Goal: Transaction & Acquisition: Book appointment/travel/reservation

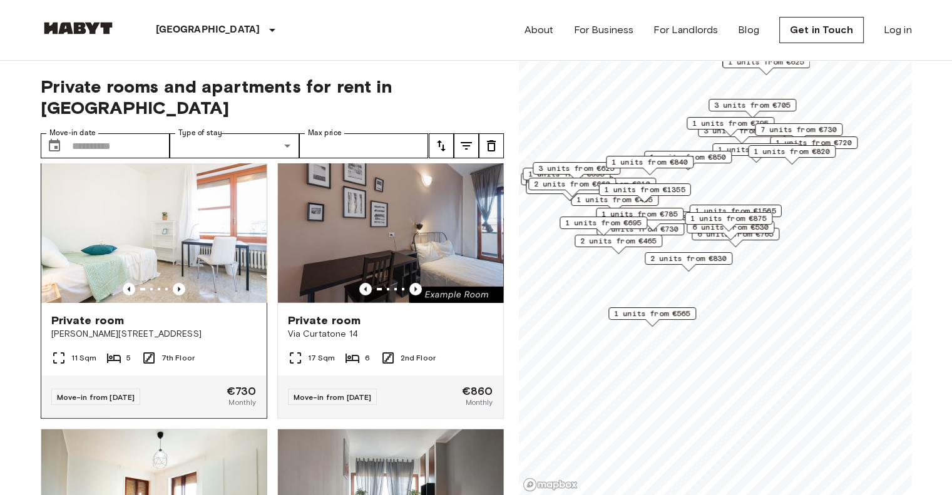
scroll to position [15, 0]
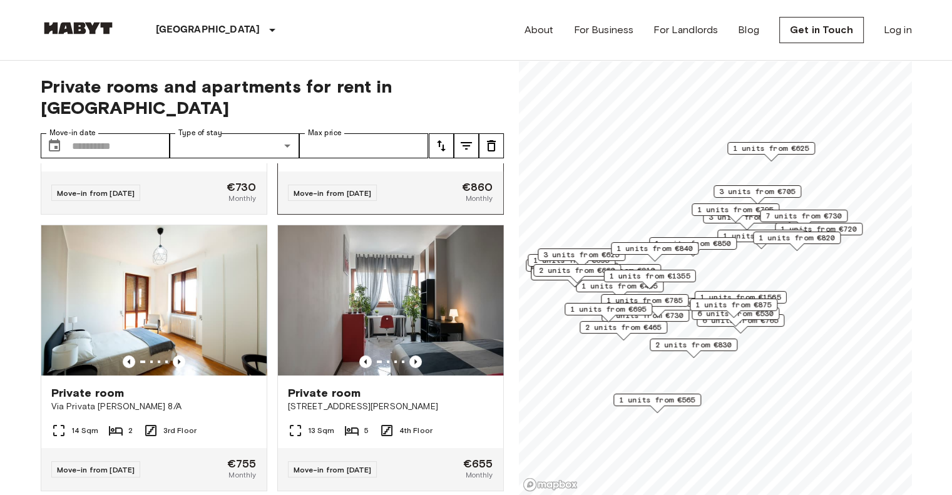
scroll to position [225, 0]
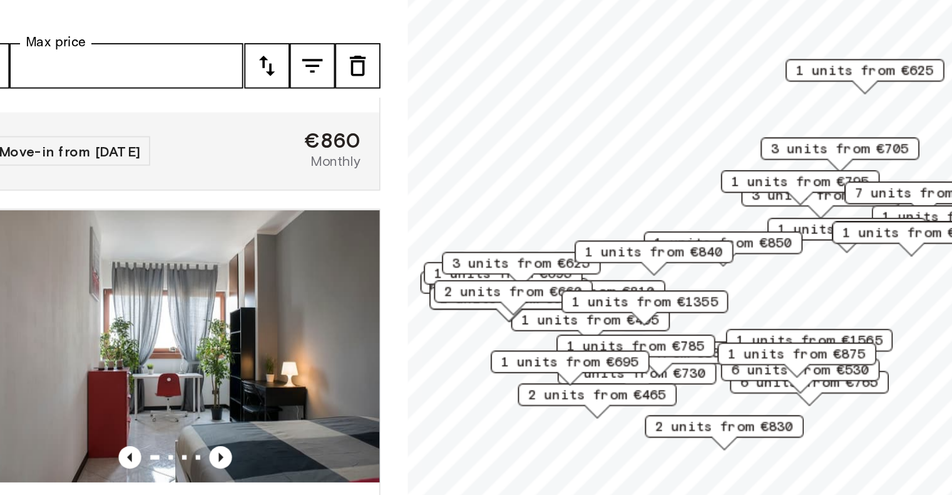
click at [721, 242] on span "1 units from €850" at bounding box center [693, 243] width 76 height 11
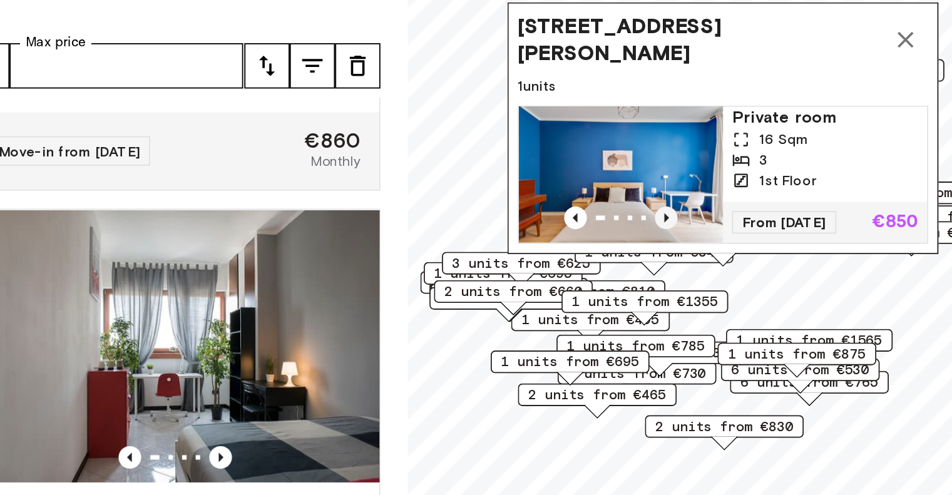
click at [659, 224] on icon "Previous image" at bounding box center [662, 230] width 13 height 13
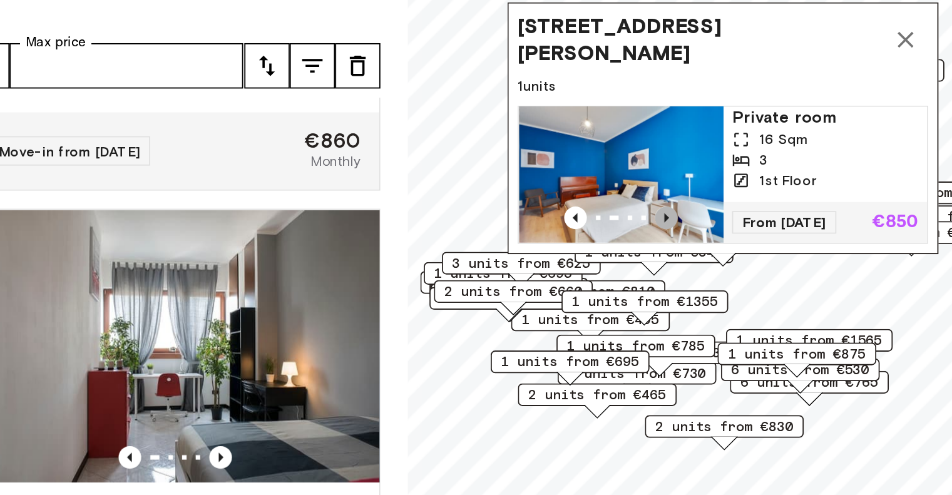
click at [660, 224] on icon "Previous image" at bounding box center [662, 230] width 13 height 13
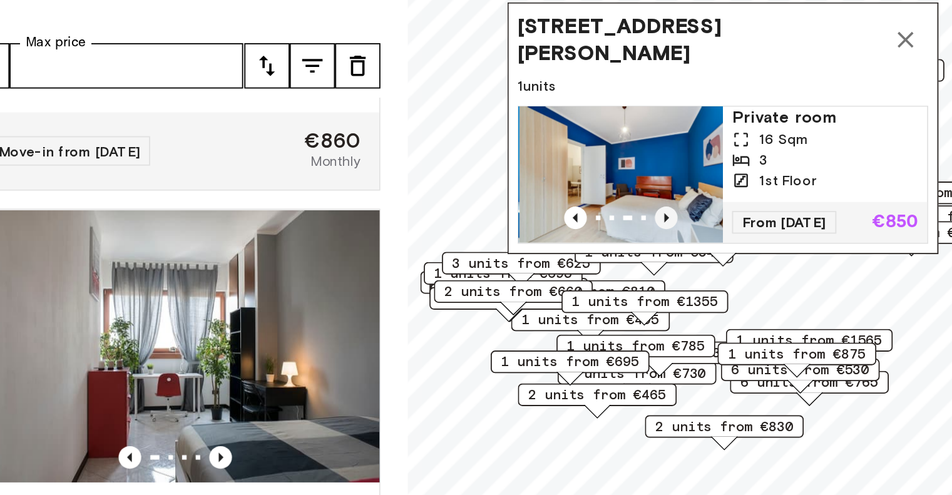
click at [660, 224] on icon "Previous image" at bounding box center [662, 230] width 13 height 13
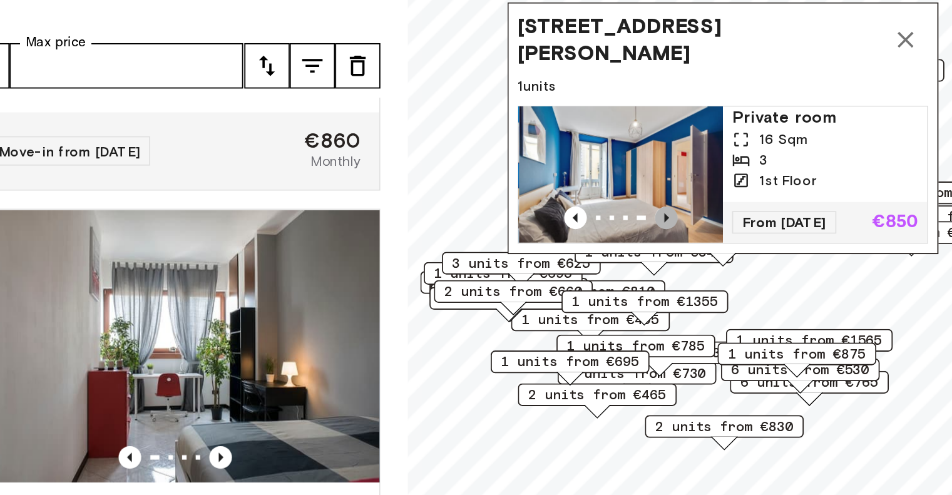
click at [660, 224] on icon "Previous image" at bounding box center [662, 230] width 13 height 13
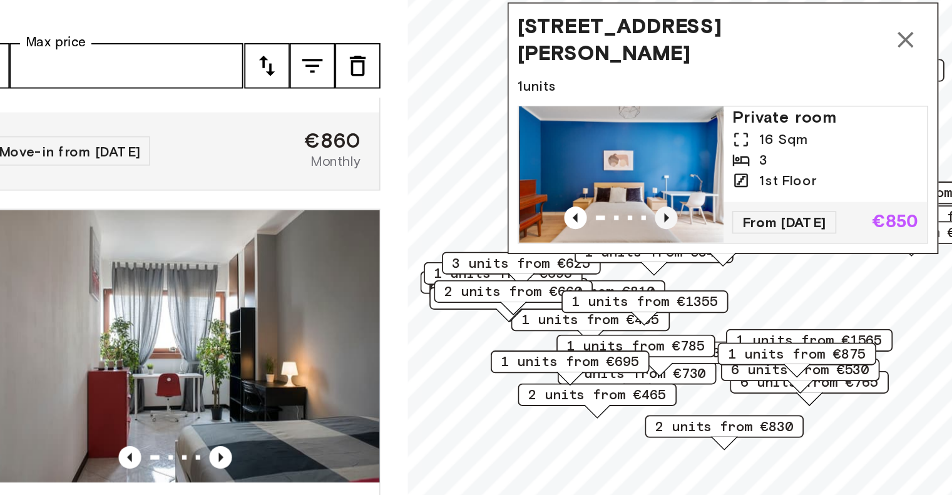
click at [660, 224] on icon "Previous image" at bounding box center [662, 230] width 13 height 13
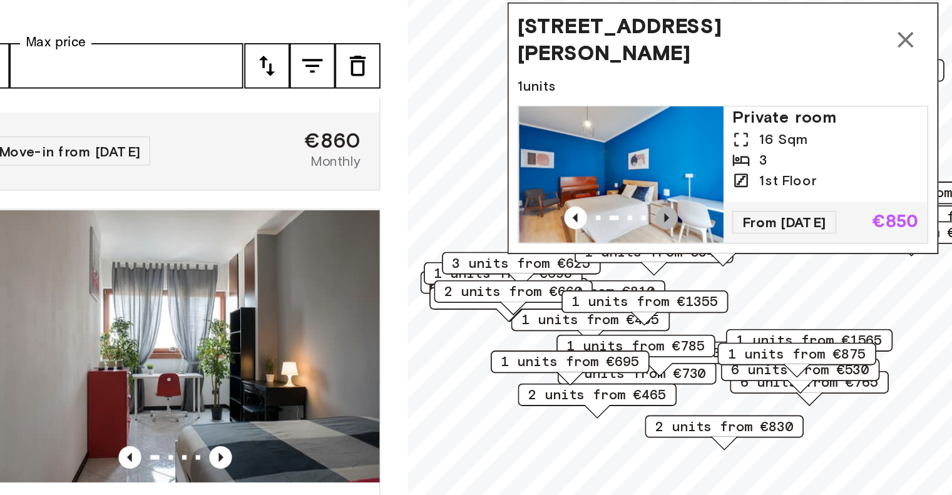
click at [660, 224] on icon "Previous image" at bounding box center [662, 230] width 13 height 13
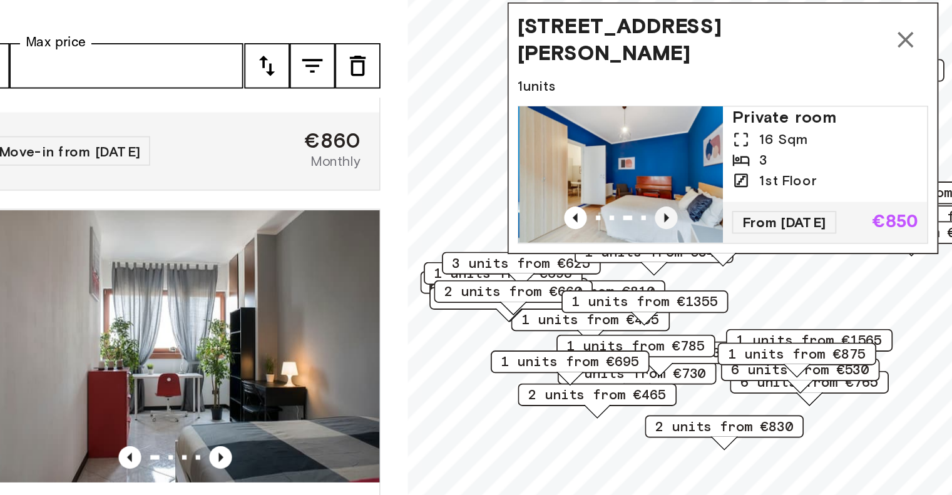
click at [660, 224] on icon "Previous image" at bounding box center [662, 230] width 13 height 13
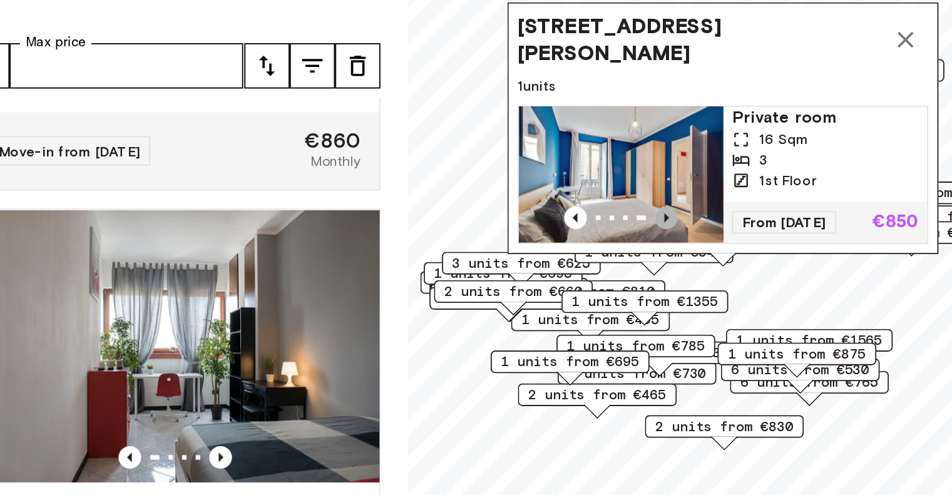
click at [660, 224] on icon "Previous image" at bounding box center [662, 230] width 13 height 13
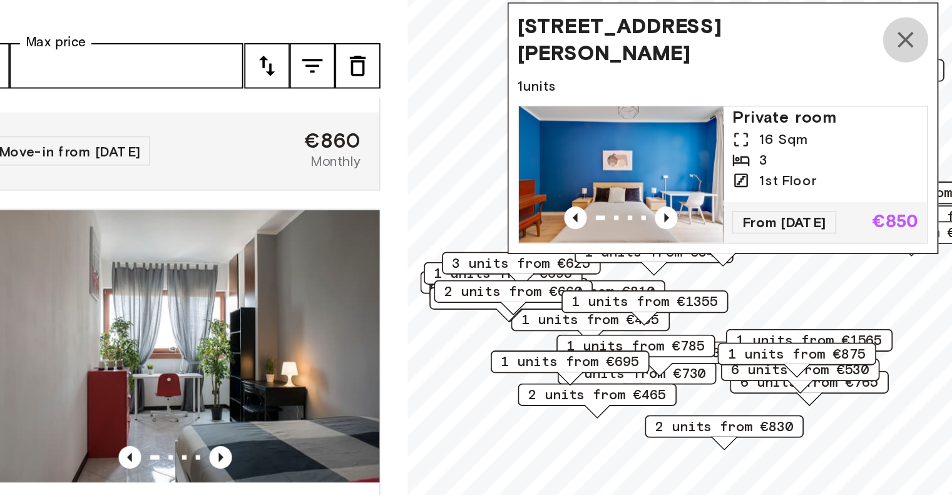
click at [798, 124] on icon "Map marker" at bounding box center [793, 131] width 15 height 15
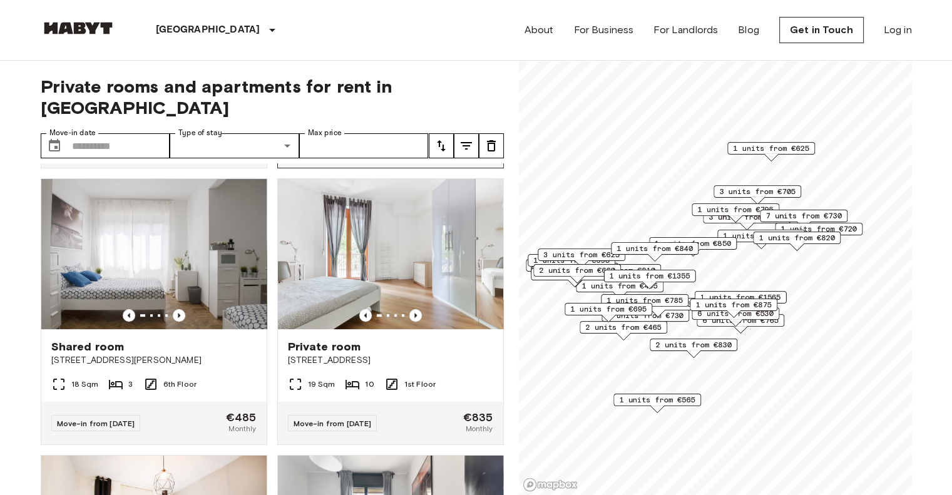
scroll to position [551, 0]
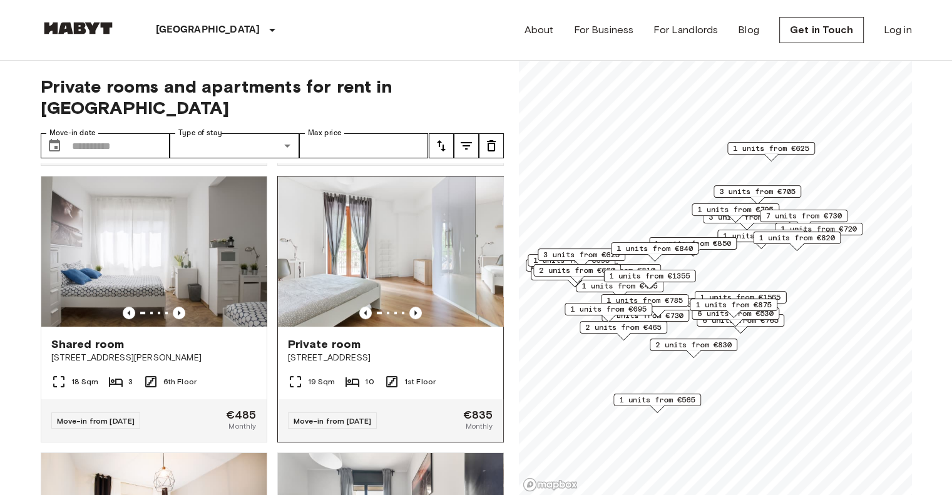
click at [327, 338] on span "Private room" at bounding box center [324, 344] width 73 height 15
click at [743, 232] on span "1 units from €770" at bounding box center [761, 235] width 76 height 11
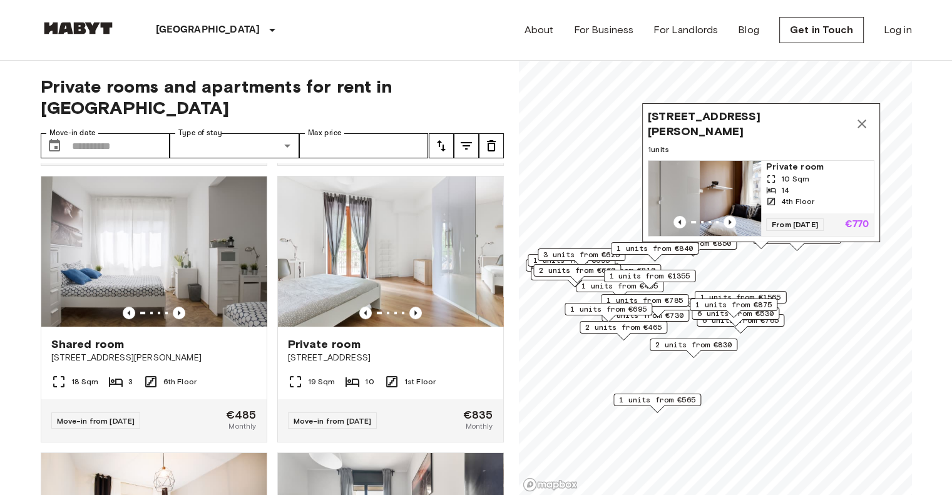
click at [862, 109] on div "Via Annibale Caretta 1, 20131 Milano, IT" at bounding box center [761, 124] width 227 height 30
click at [862, 120] on icon "Map marker" at bounding box center [862, 123] width 15 height 15
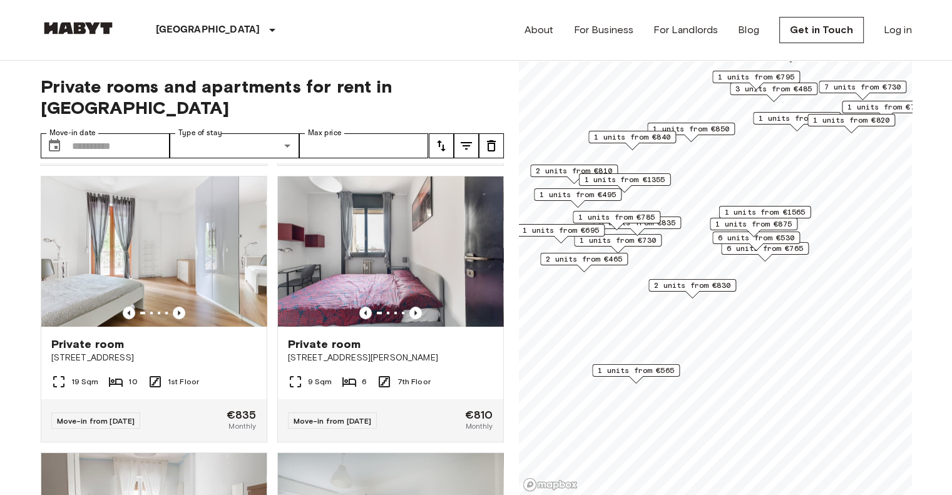
click at [753, 237] on span "6 units from €530" at bounding box center [756, 237] width 76 height 11
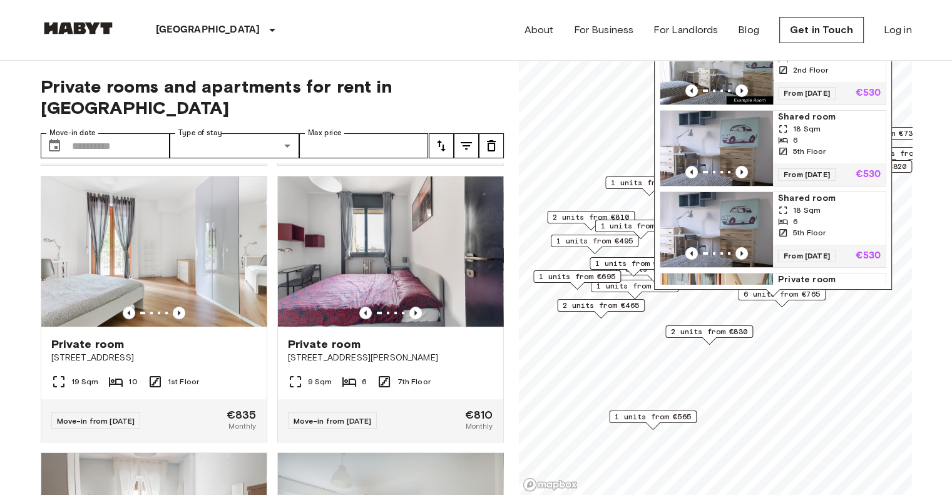
click at [619, 182] on span "1 units from €840" at bounding box center [649, 182] width 76 height 11
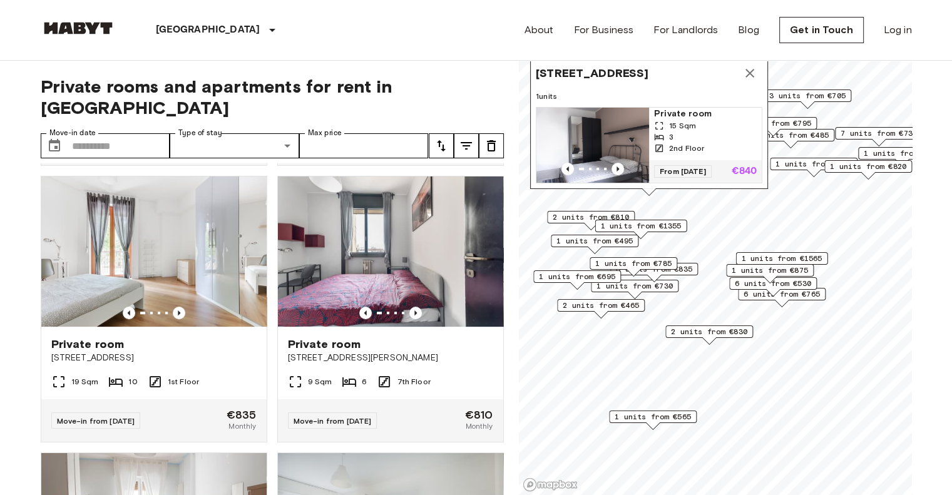
click at [653, 286] on span "1 units from €730" at bounding box center [635, 286] width 76 height 11
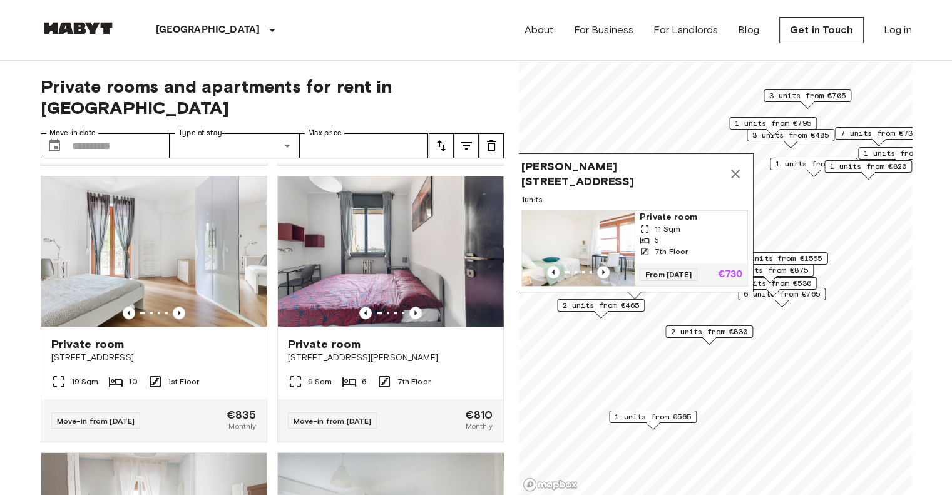
click at [793, 164] on span "1 units from €770" at bounding box center [814, 163] width 76 height 11
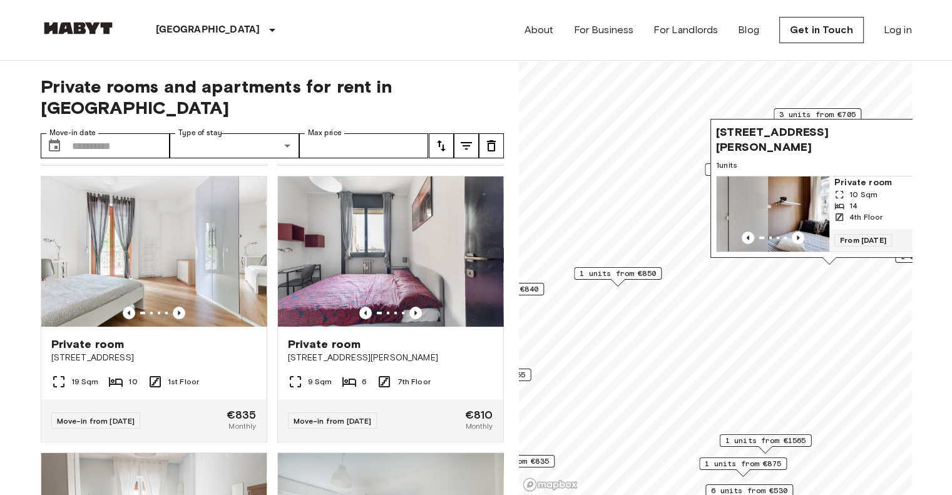
click at [629, 275] on span "1 units from €850" at bounding box center [618, 273] width 76 height 11
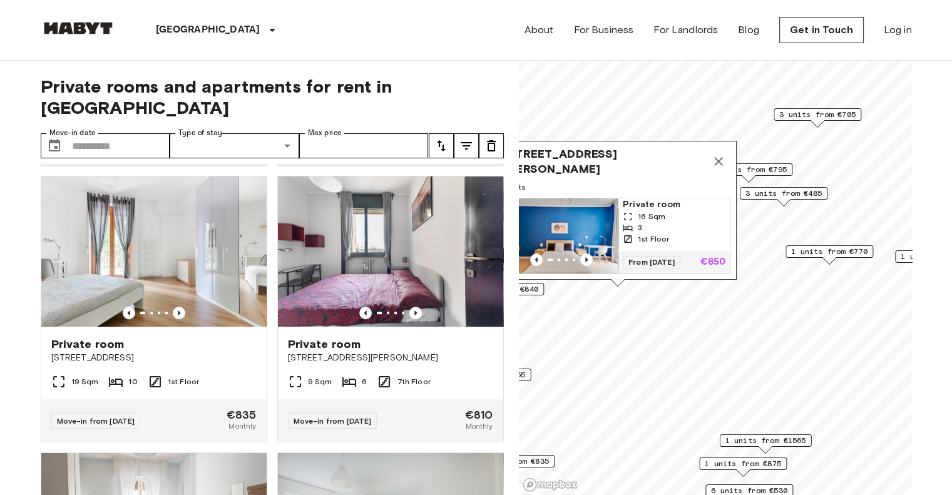
click at [619, 148] on span "Via Arnolfo di Cambio 1/A, 20154 Milano, IT" at bounding box center [606, 162] width 202 height 30
click at [569, 147] on span "Via Arnolfo di Cambio 1/A, 20154 Milano, IT" at bounding box center [606, 162] width 202 height 30
click at [586, 254] on icon "Previous image" at bounding box center [586, 260] width 13 height 13
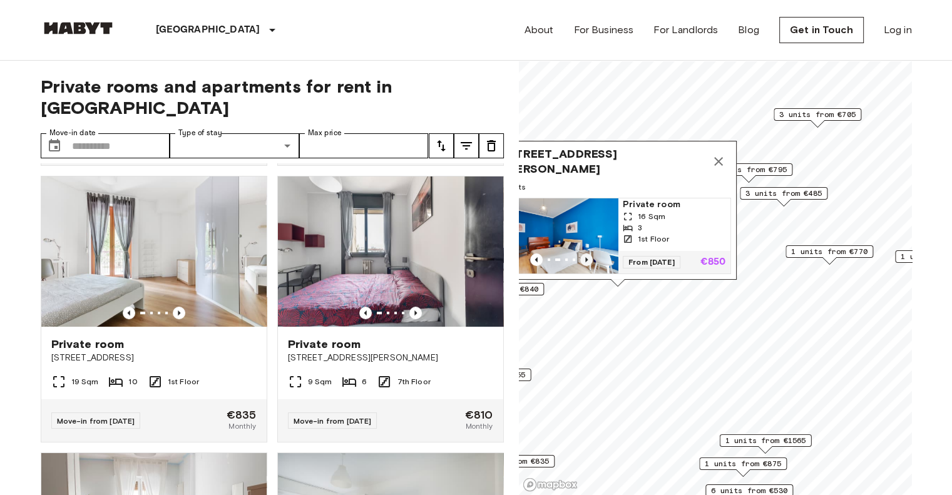
click at [586, 254] on icon "Previous image" at bounding box center [586, 260] width 13 height 13
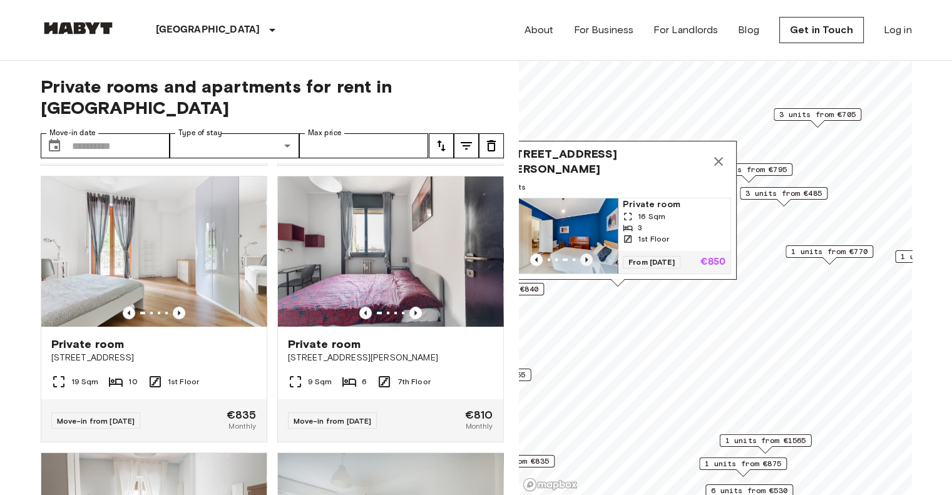
click at [586, 254] on icon "Previous image" at bounding box center [586, 260] width 13 height 13
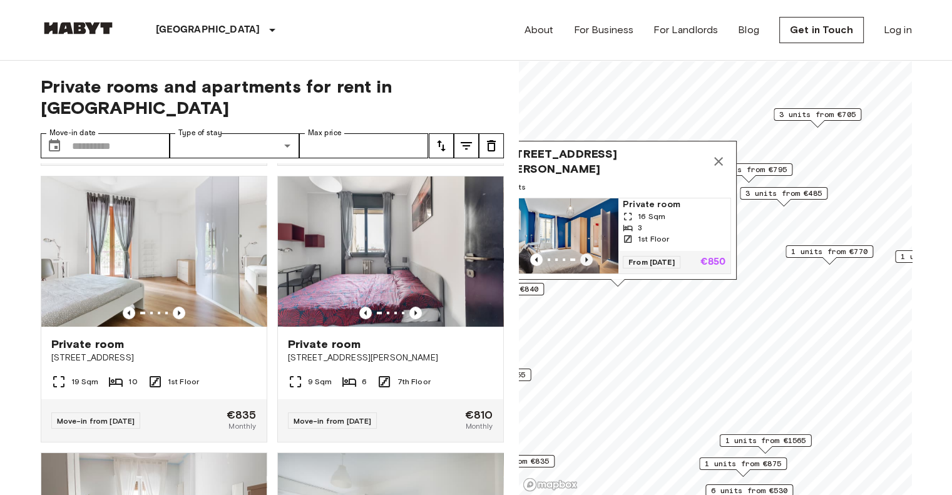
click at [586, 254] on icon "Previous image" at bounding box center [586, 260] width 13 height 13
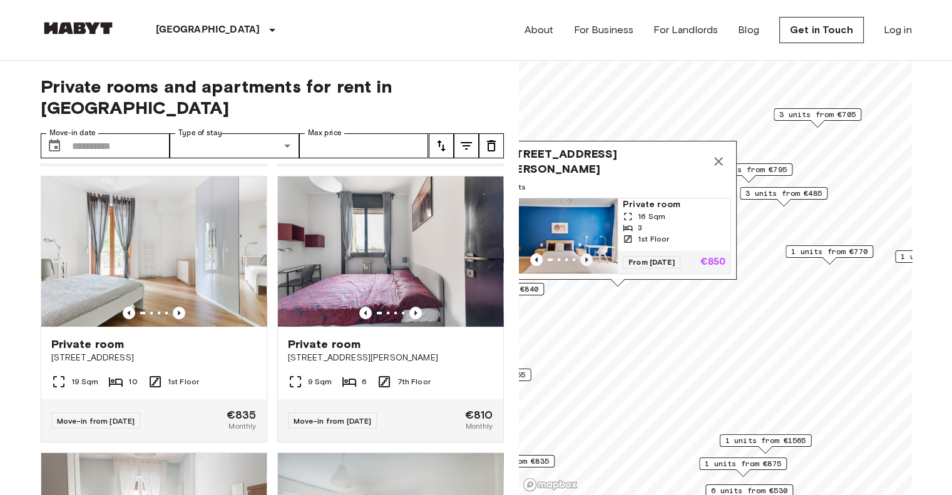
click at [586, 254] on icon "Previous image" at bounding box center [586, 260] width 13 height 13
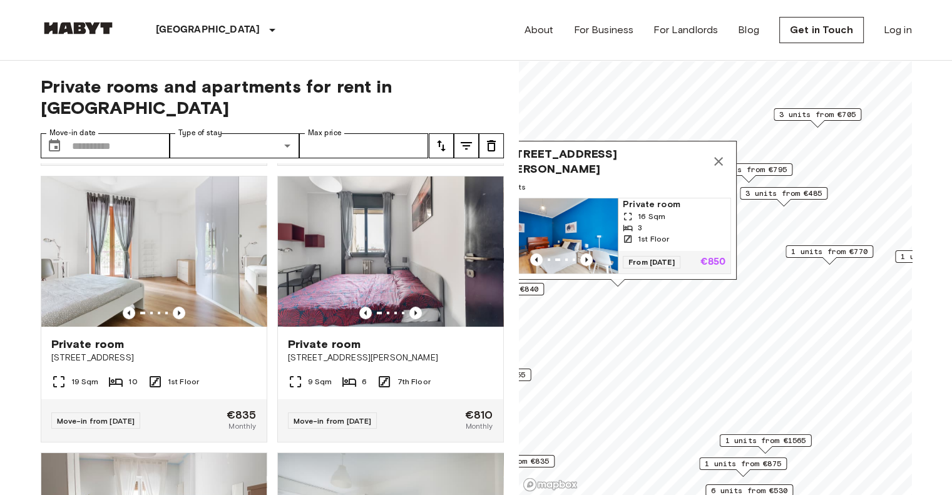
click at [716, 154] on icon "Map marker" at bounding box center [718, 161] width 15 height 15
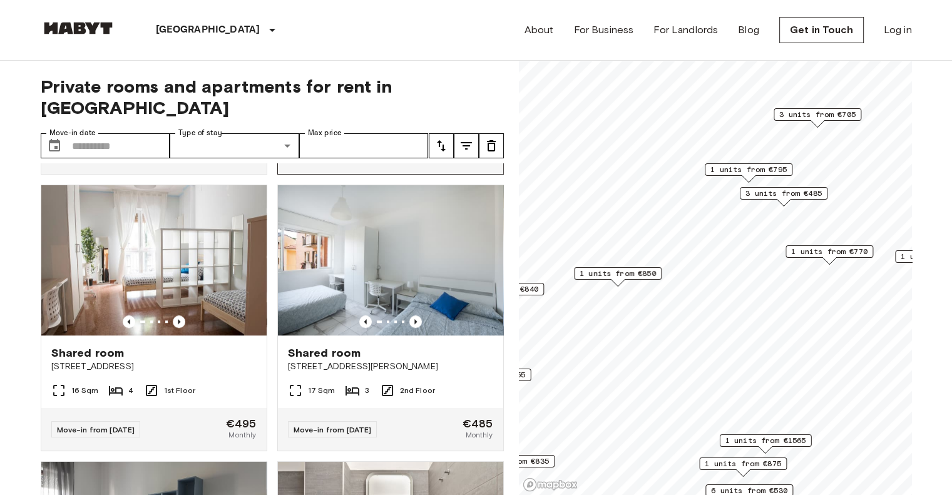
scroll to position [824, 0]
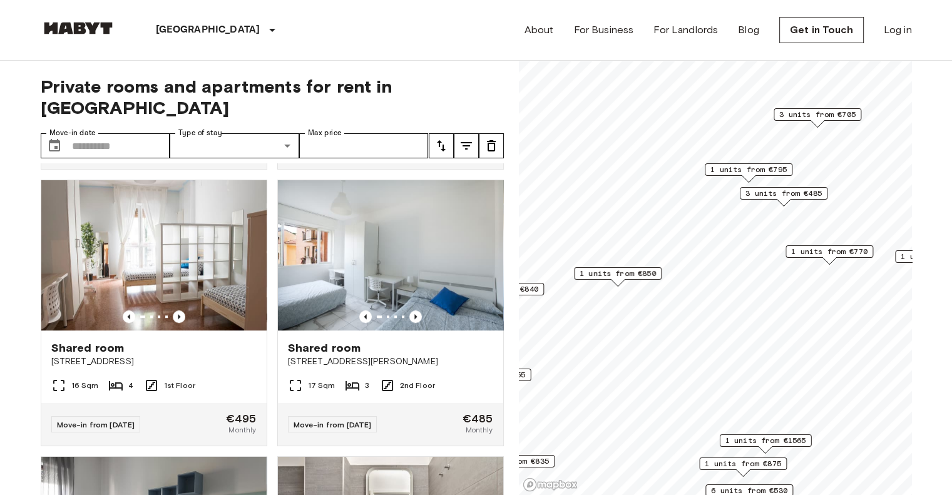
click at [740, 170] on span "1 units from €795" at bounding box center [749, 169] width 76 height 11
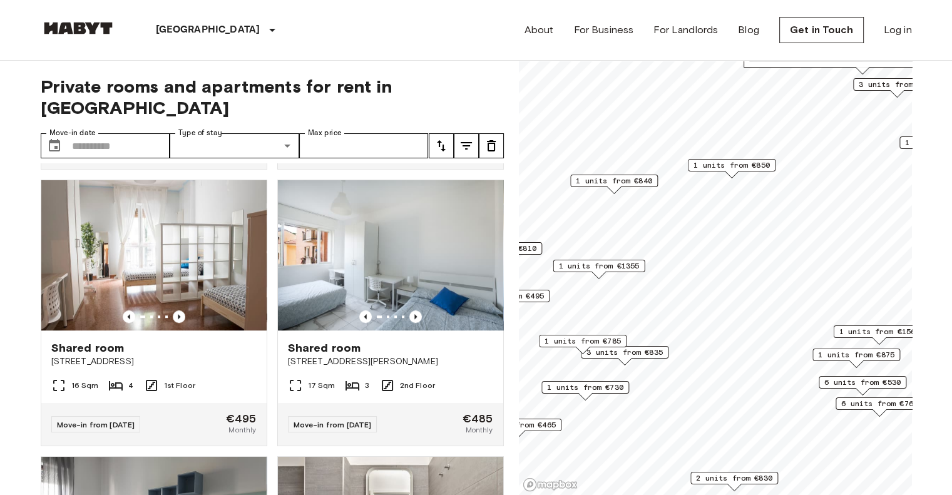
click at [604, 264] on span "1 units from €1355" at bounding box center [599, 265] width 81 height 11
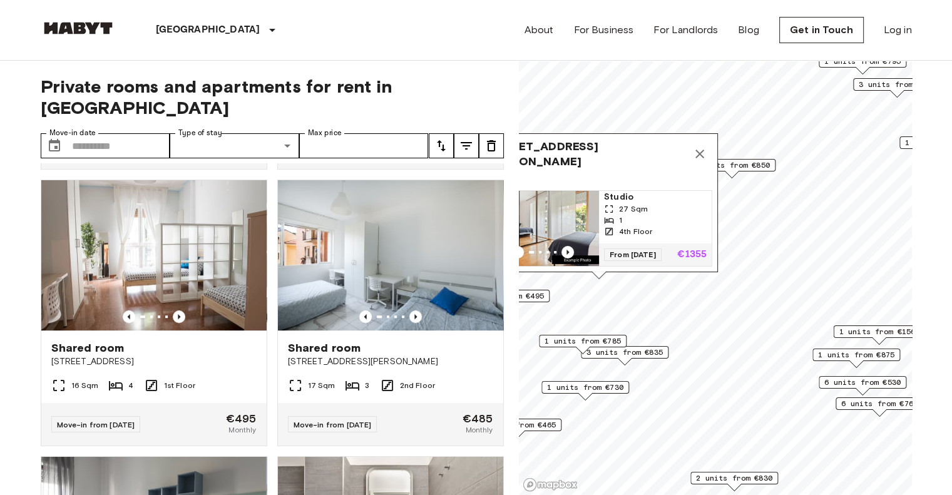
click at [619, 191] on span "Studio" at bounding box center [655, 197] width 103 height 13
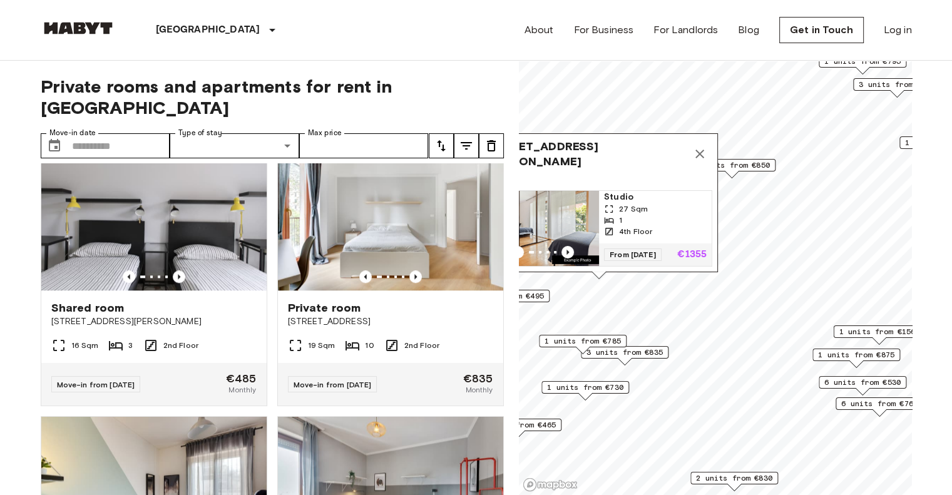
scroll to position [1420, 0]
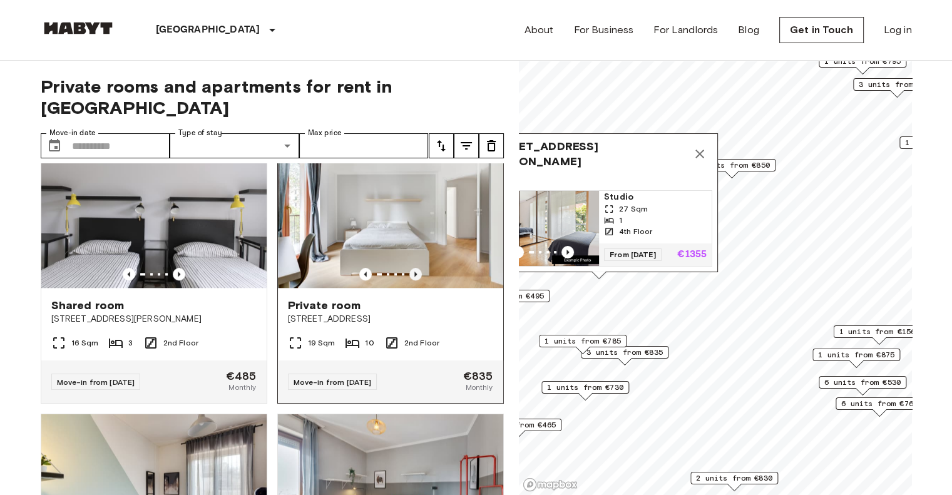
click at [415, 277] on icon "Previous image" at bounding box center [416, 274] width 3 height 5
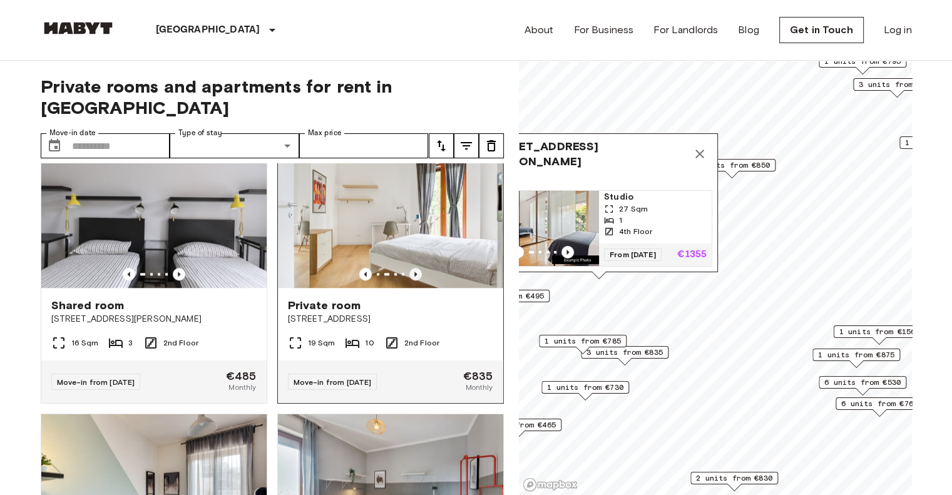
click at [415, 277] on icon "Previous image" at bounding box center [416, 274] width 3 height 5
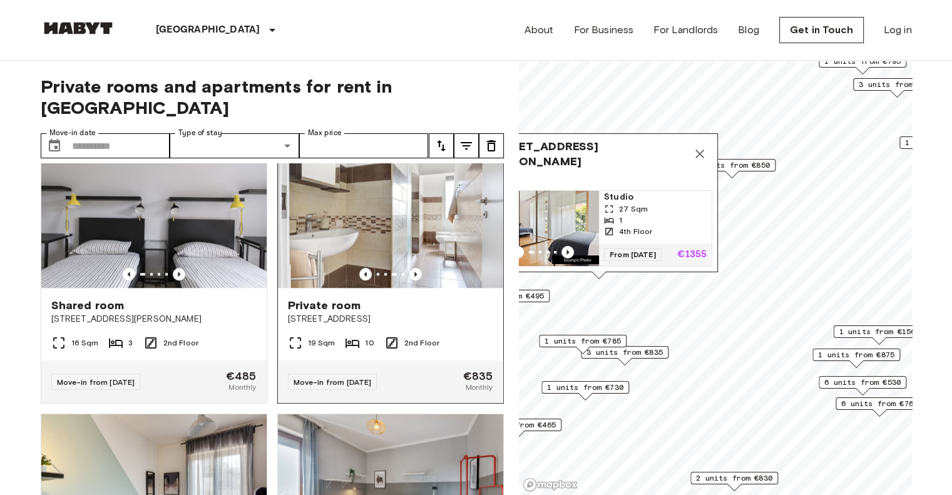
click at [321, 313] on span "Private room" at bounding box center [324, 305] width 73 height 15
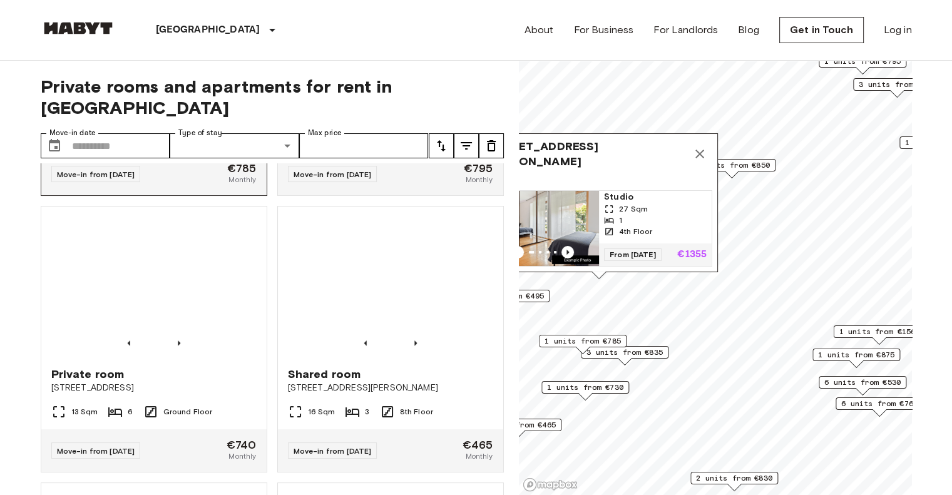
scroll to position [1905, 0]
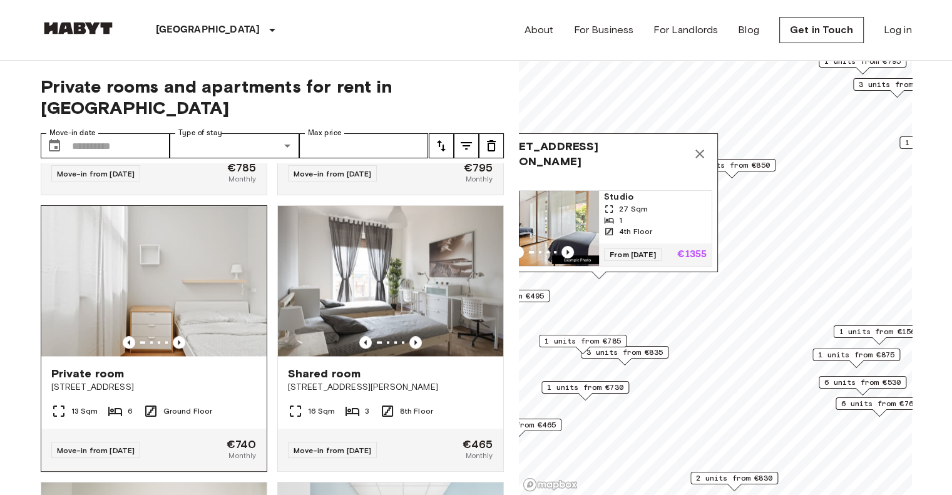
click at [181, 354] on img at bounding box center [153, 281] width 225 height 150
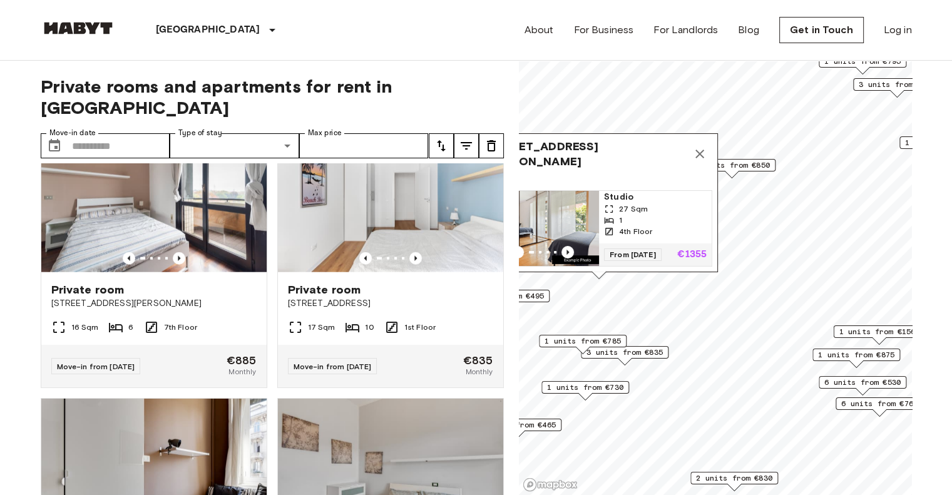
scroll to position [3097, 0]
click at [410, 264] on icon "Previous image" at bounding box center [416, 258] width 13 height 13
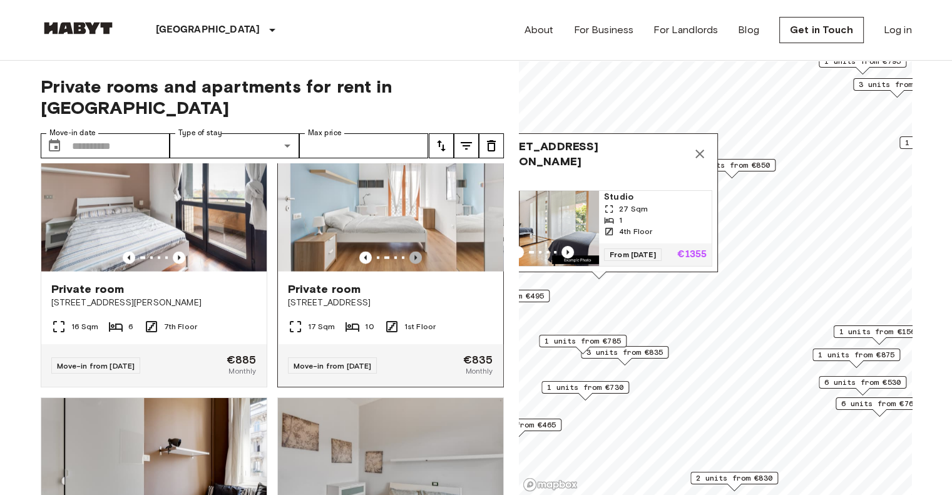
click at [411, 264] on icon "Previous image" at bounding box center [416, 258] width 13 height 13
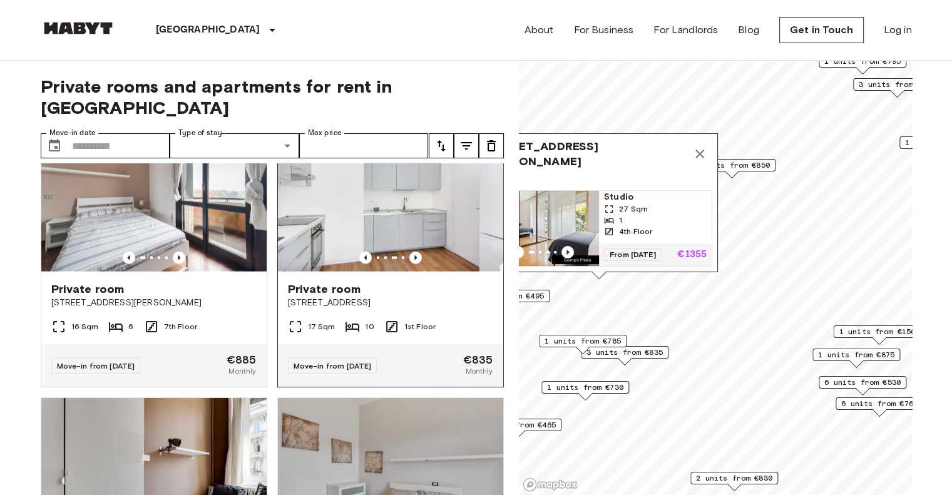
click at [336, 297] on span "Private room" at bounding box center [324, 289] width 73 height 15
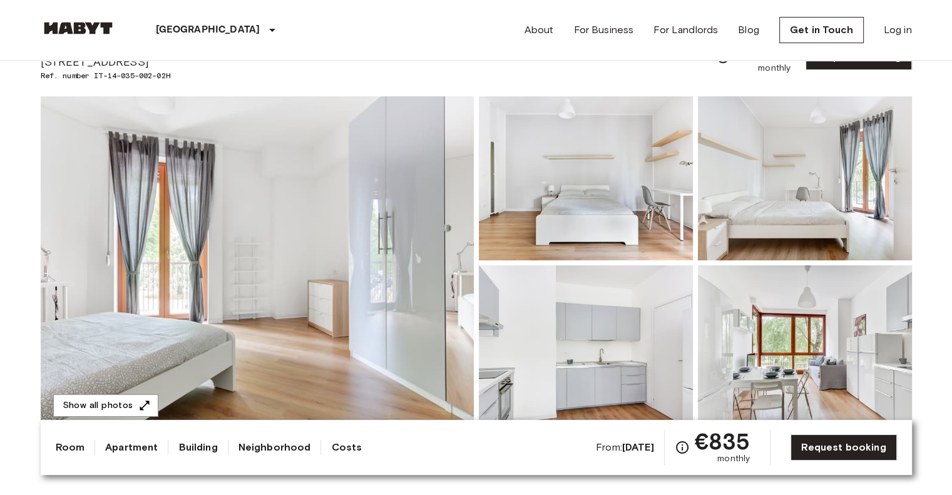
scroll to position [65, 0]
click at [345, 230] on img at bounding box center [257, 262] width 433 height 333
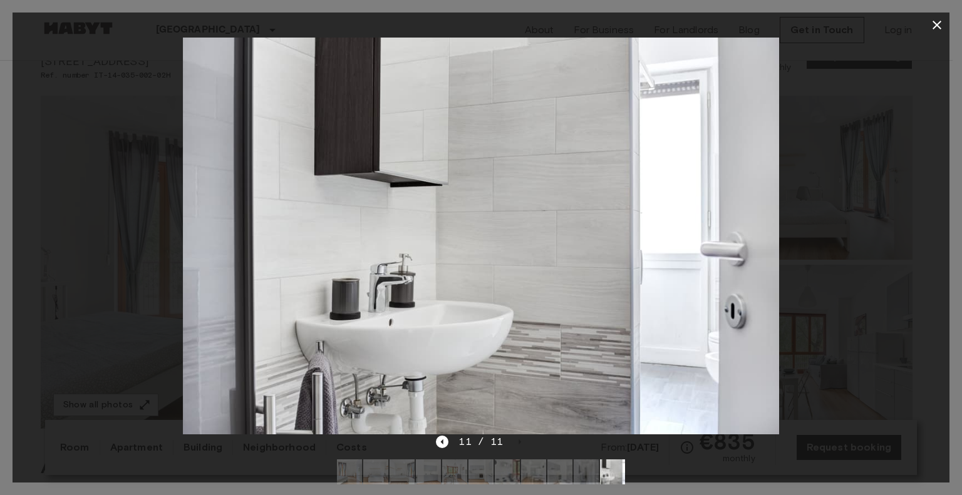
click at [936, 27] on icon "button" at bounding box center [936, 25] width 15 height 15
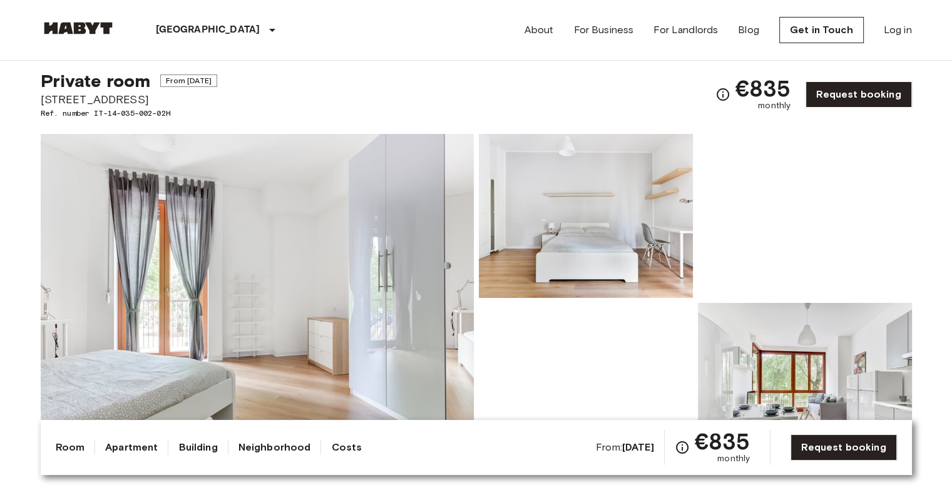
scroll to position [0, 0]
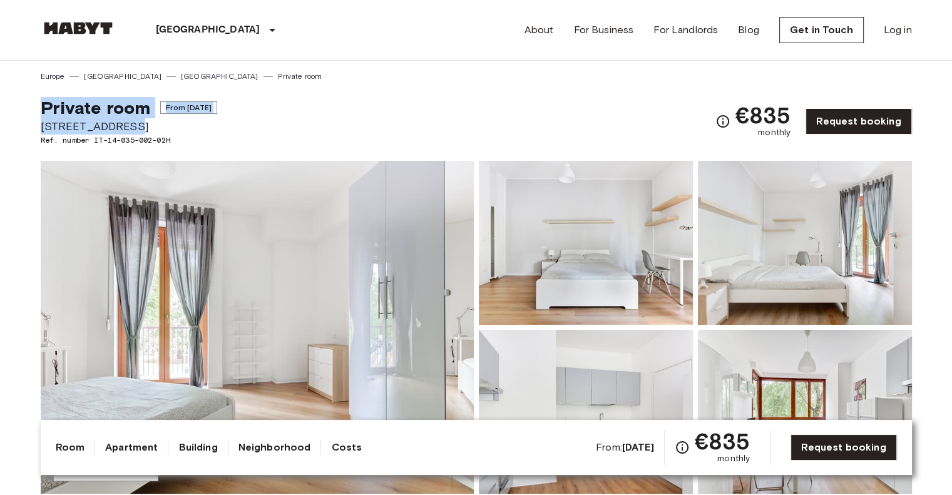
drag, startPoint x: 119, startPoint y: 125, endPoint x: 1, endPoint y: 118, distance: 118.5
copy span "[STREET_ADDRESS]"
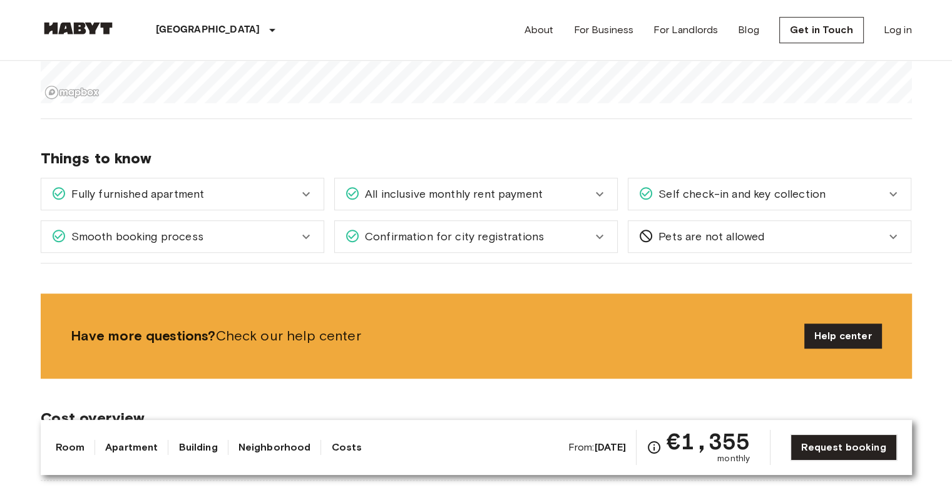
scroll to position [851, 0]
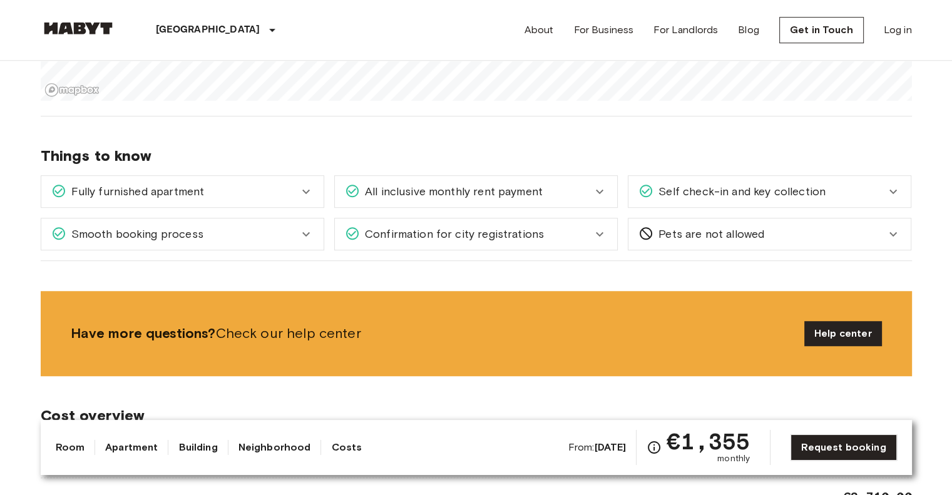
click at [388, 187] on span "All inclusive monthly rent payment" at bounding box center [451, 191] width 183 height 16
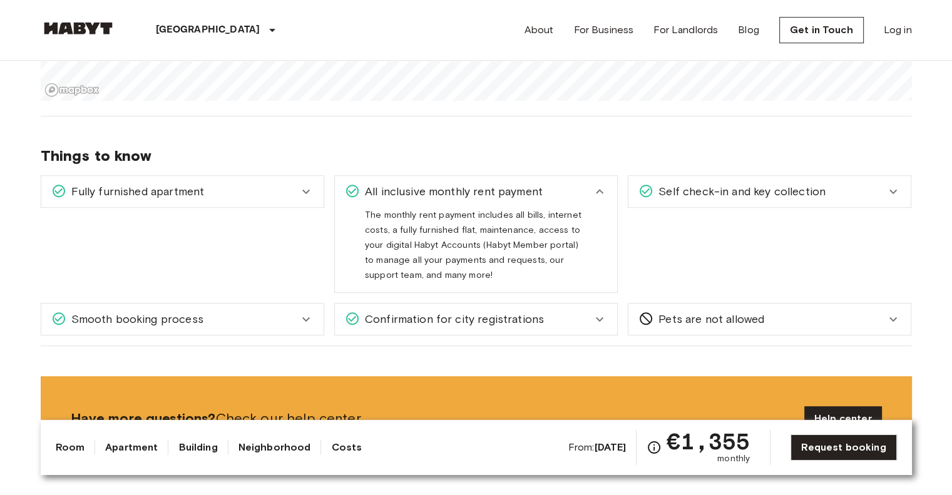
click at [389, 188] on span "All inclusive monthly rent payment" at bounding box center [451, 191] width 183 height 16
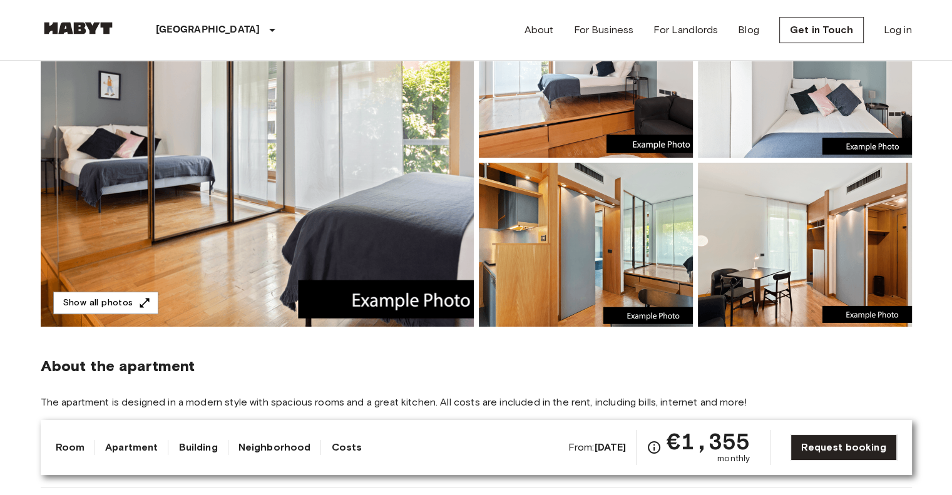
scroll to position [0, 0]
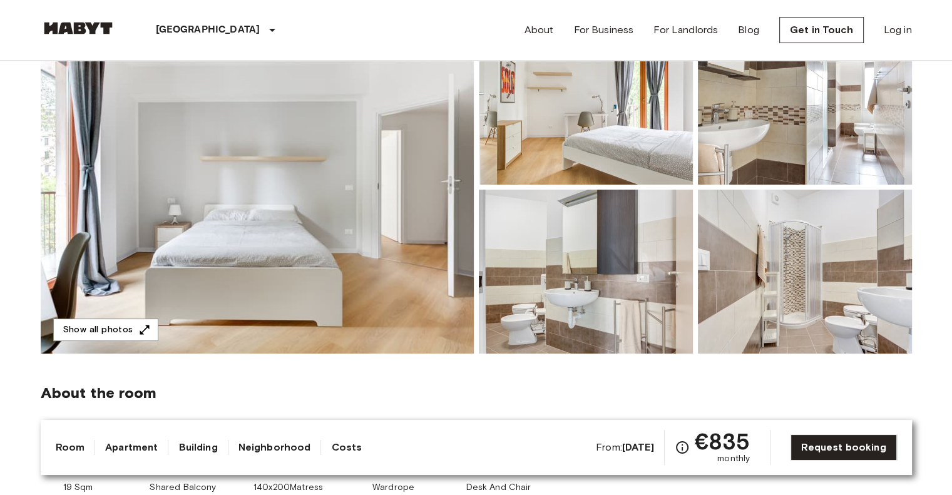
scroll to position [140, 0]
